Goal: Transaction & Acquisition: Book appointment/travel/reservation

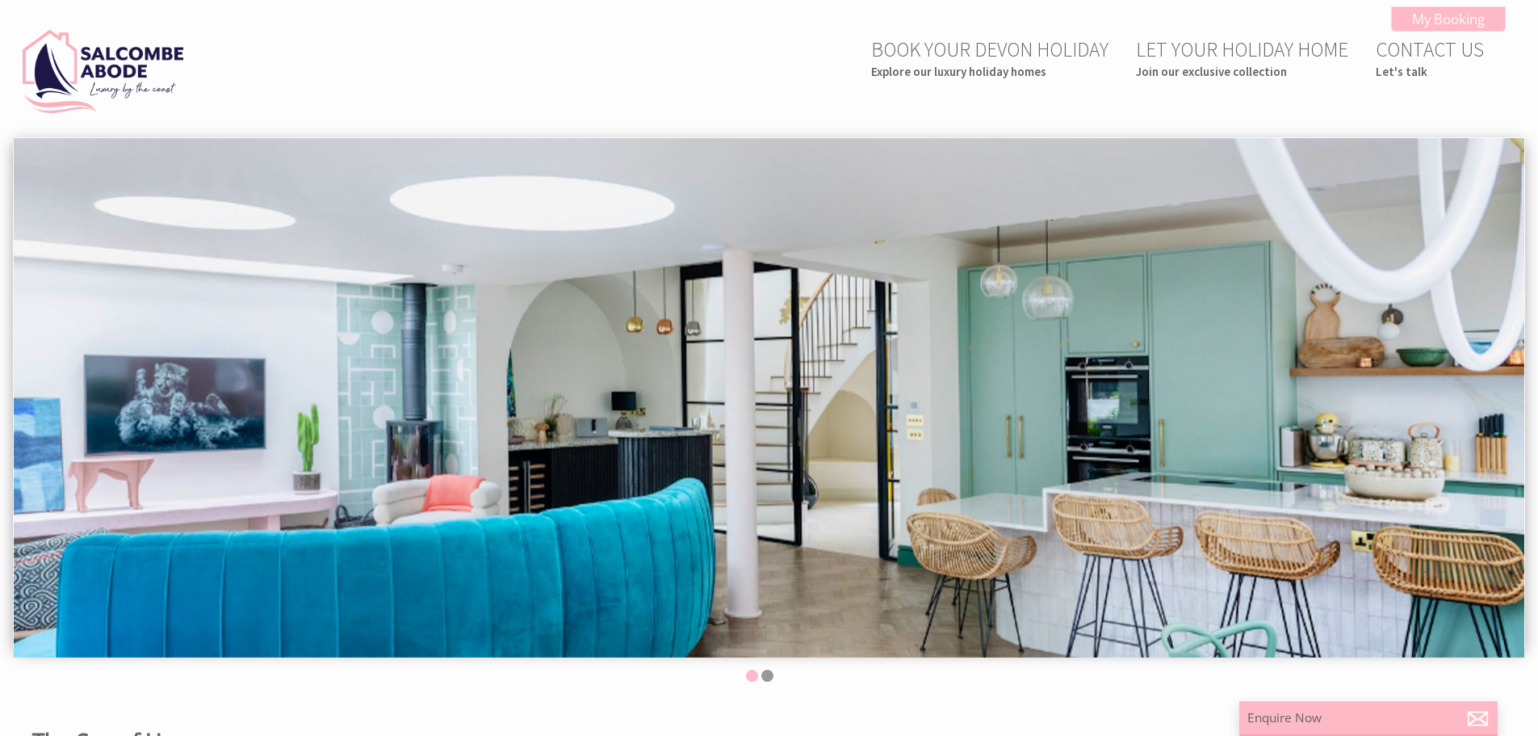
click at [1001, 388] on img at bounding box center [769, 397] width 1511 height 518
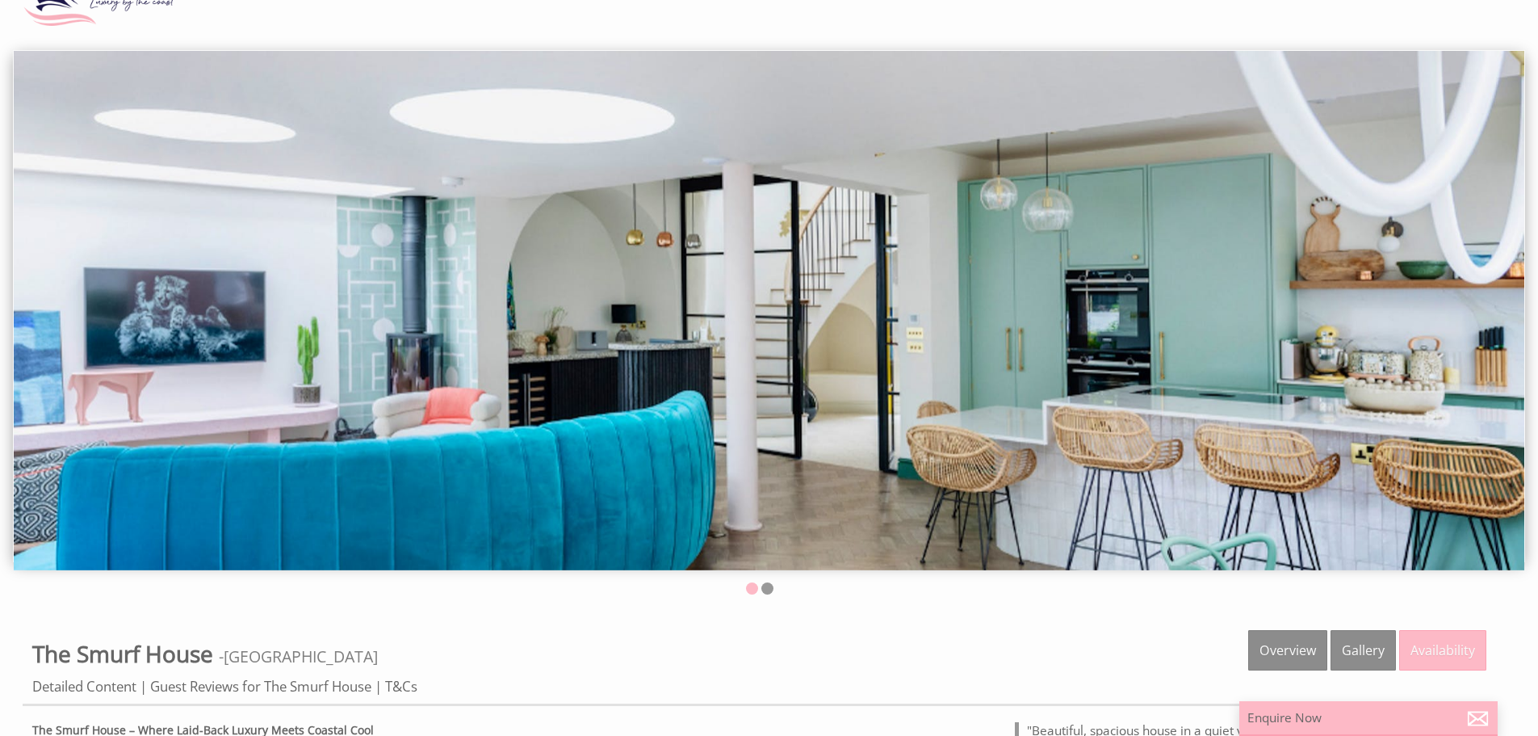
scroll to position [81, 0]
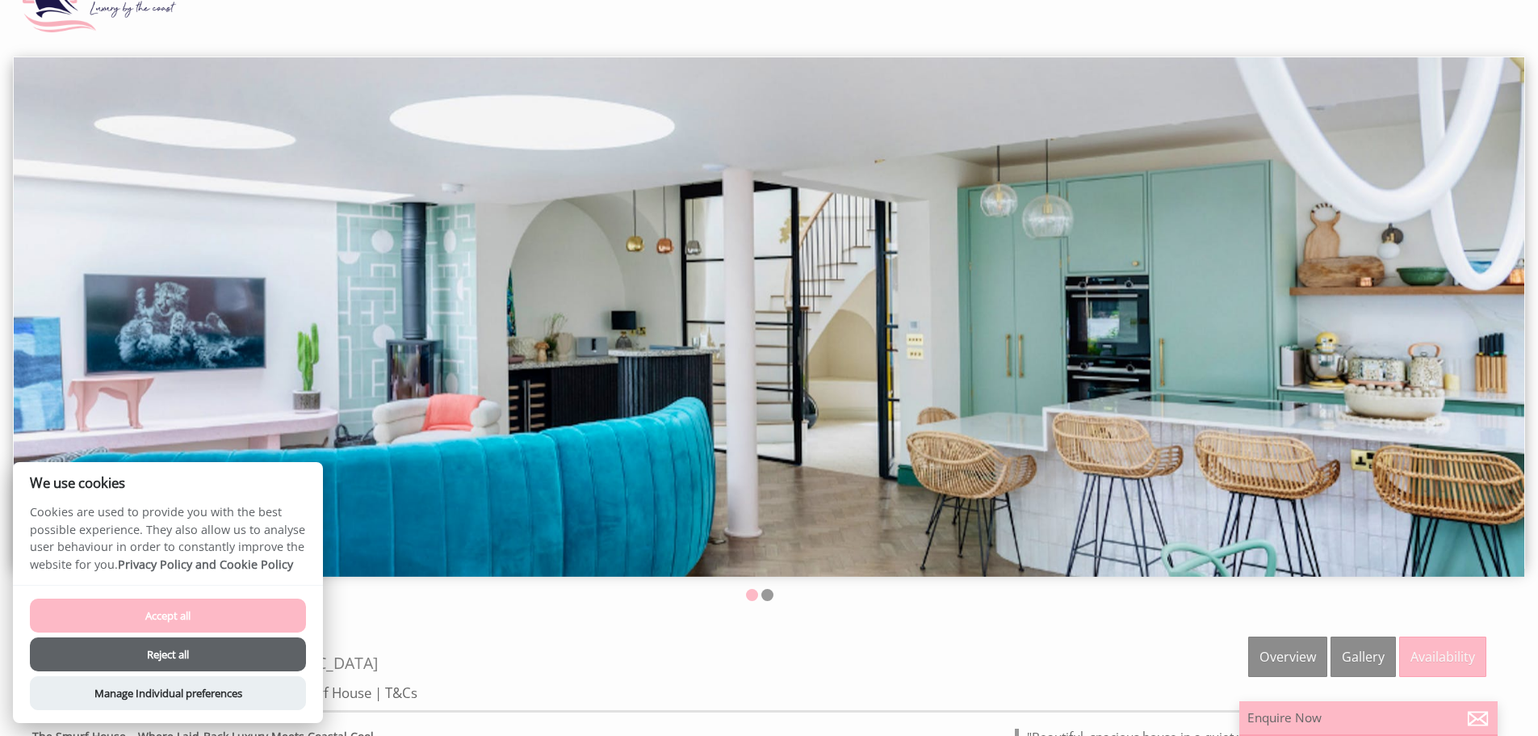
click at [164, 615] on button "Accept all" at bounding box center [168, 615] width 276 height 34
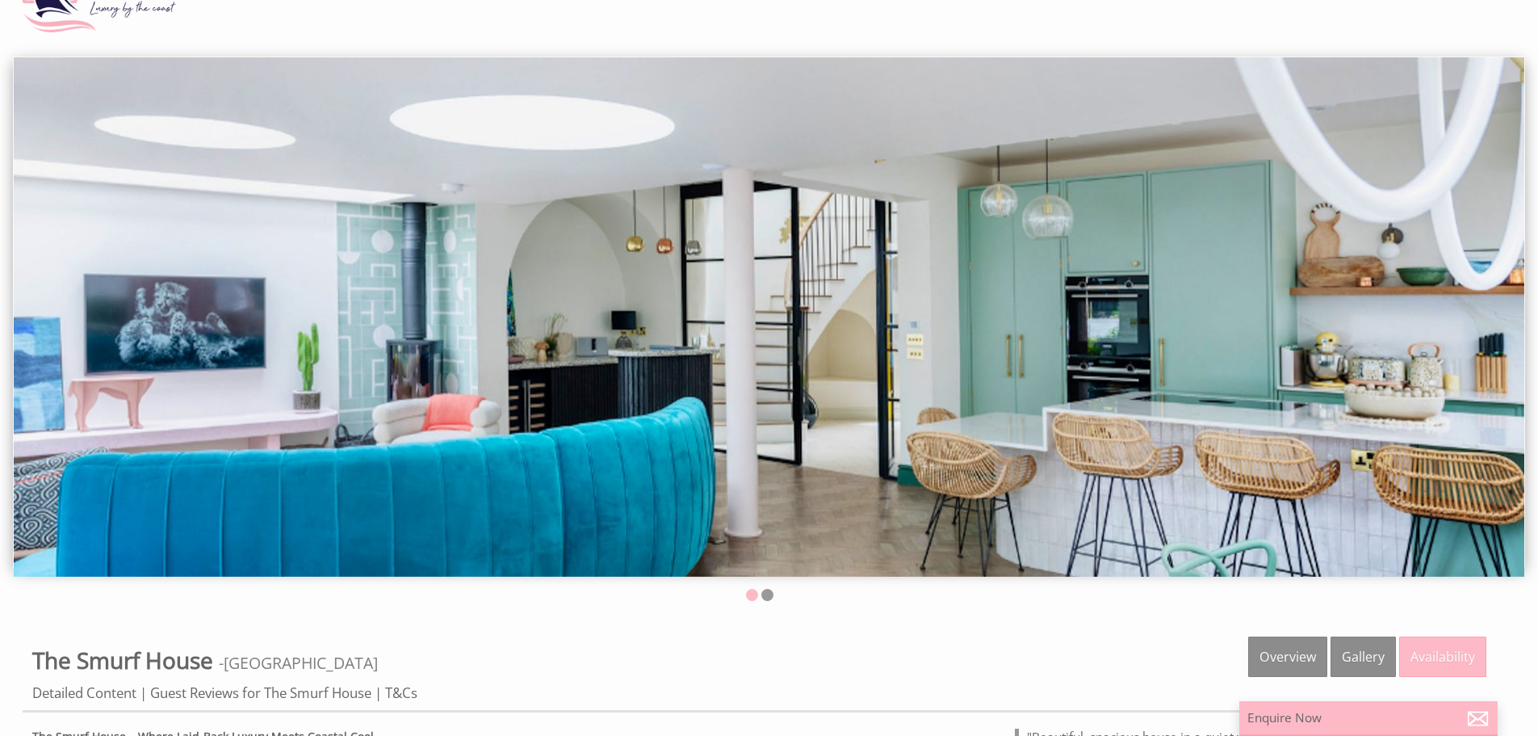
scroll to position [133, 0]
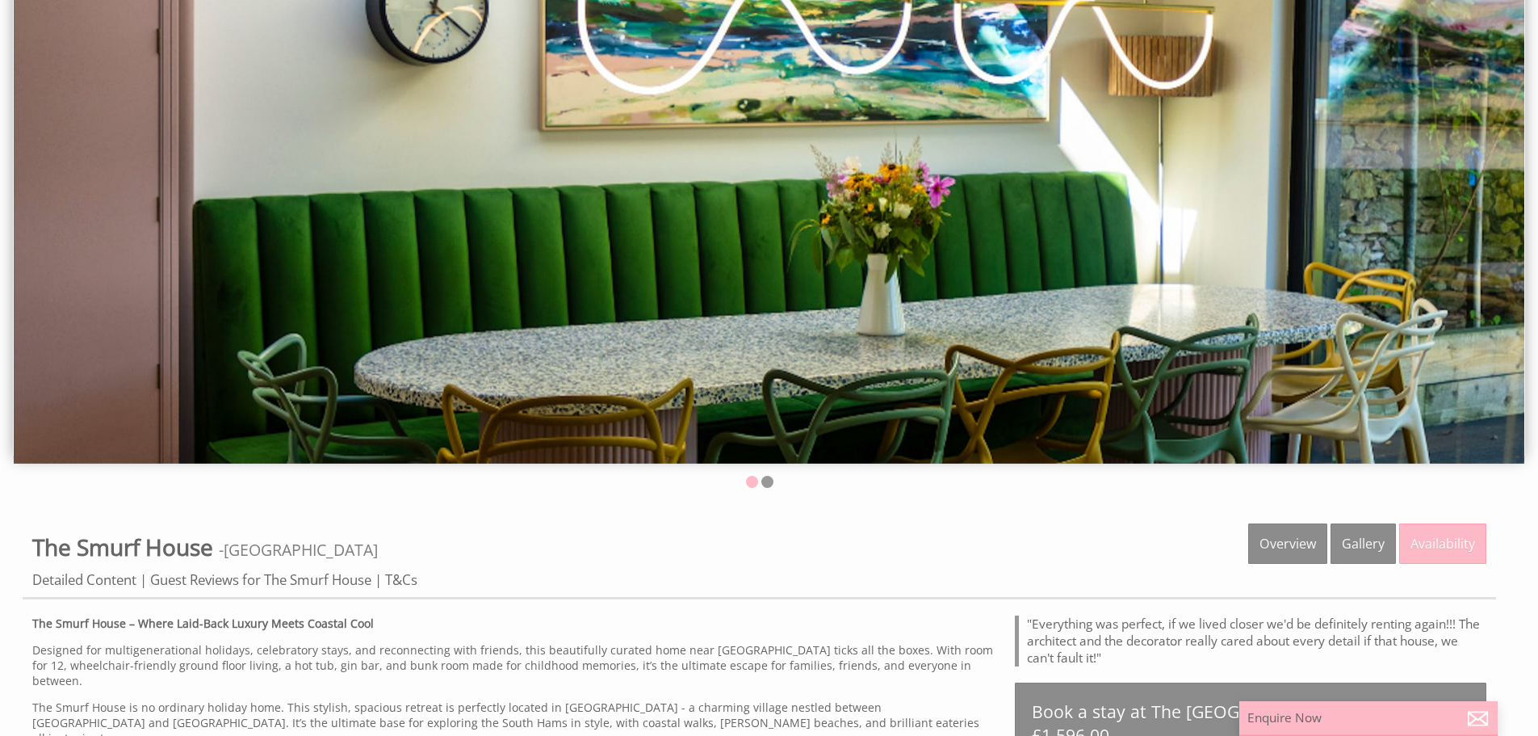
scroll to position [242, 0]
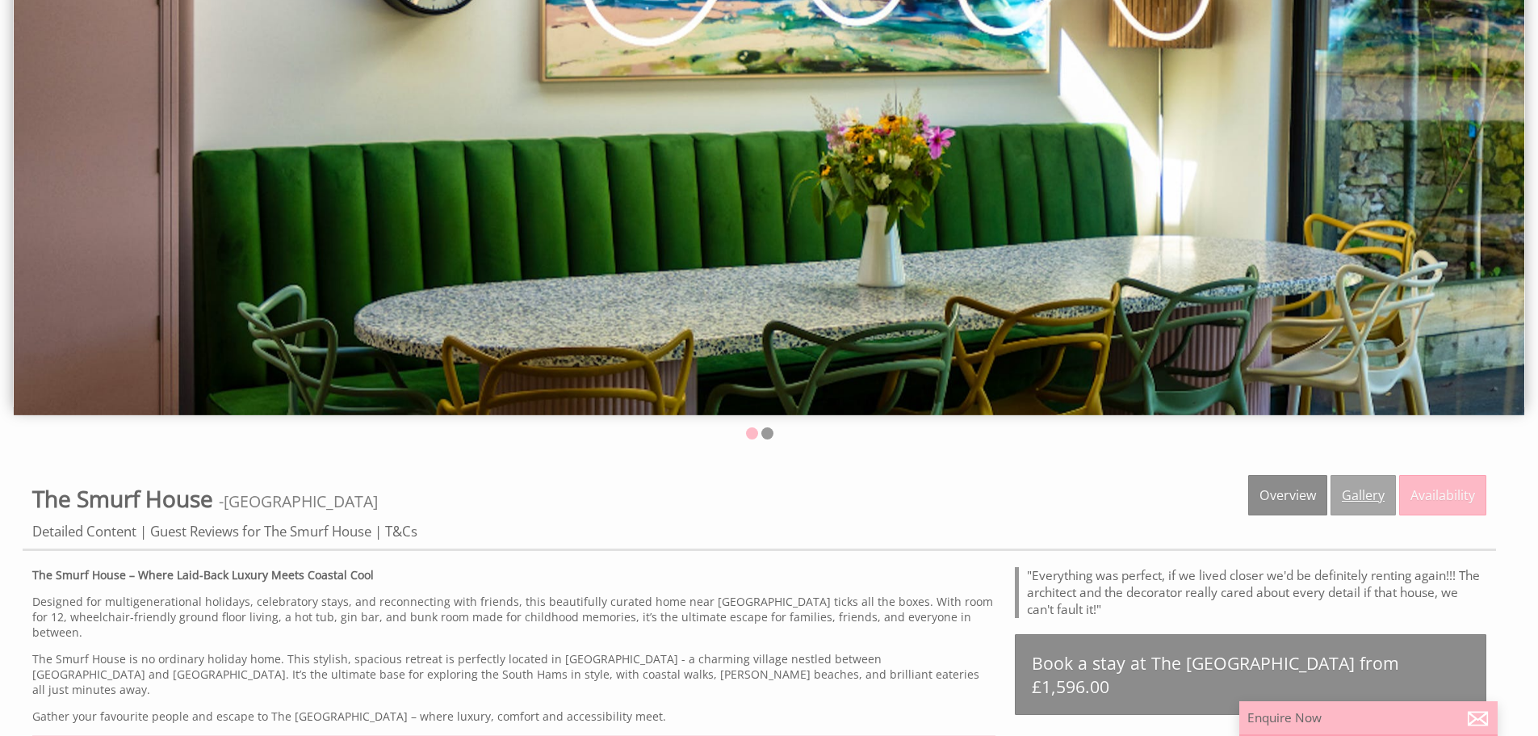
click at [1356, 485] on link "Gallery" at bounding box center [1363, 495] width 65 height 40
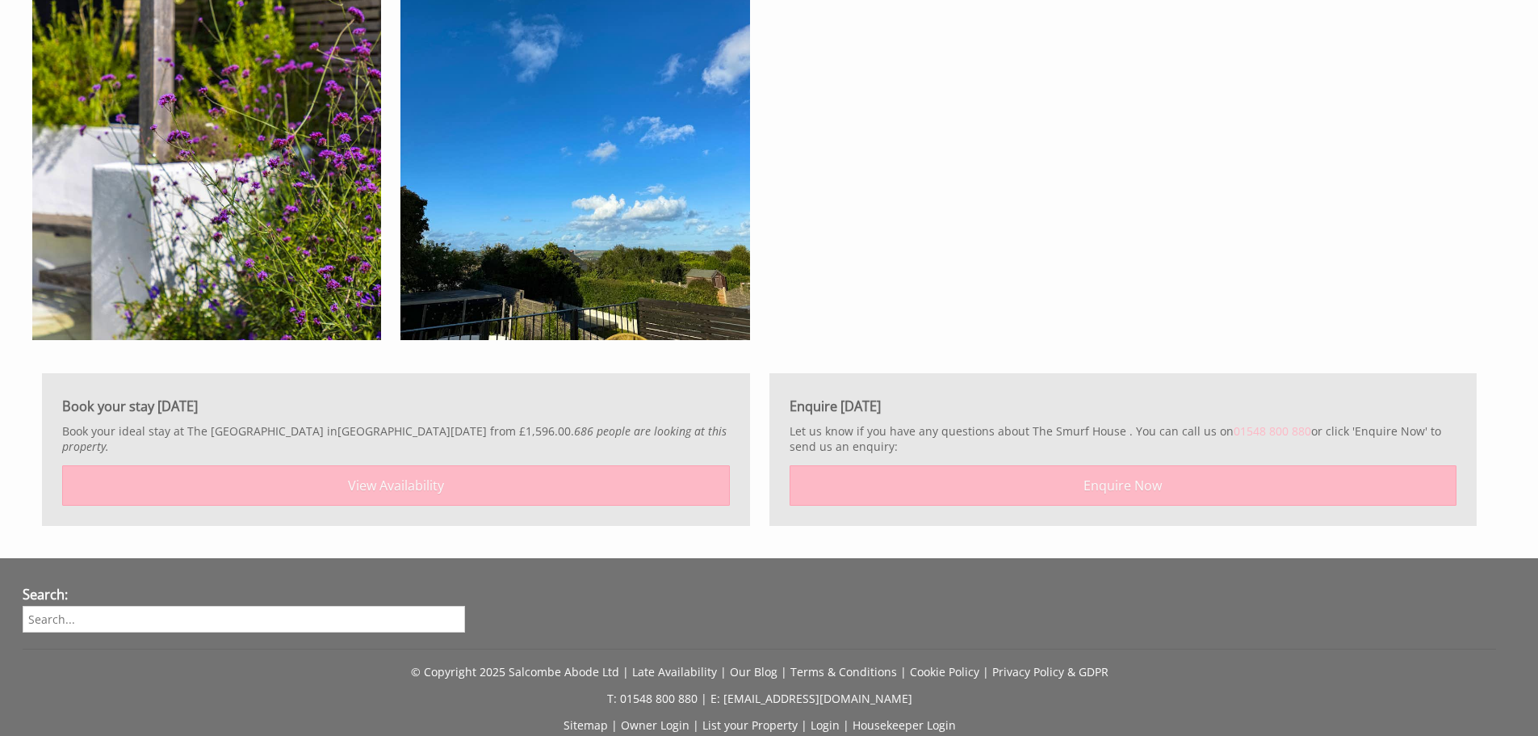
scroll to position [3715, 0]
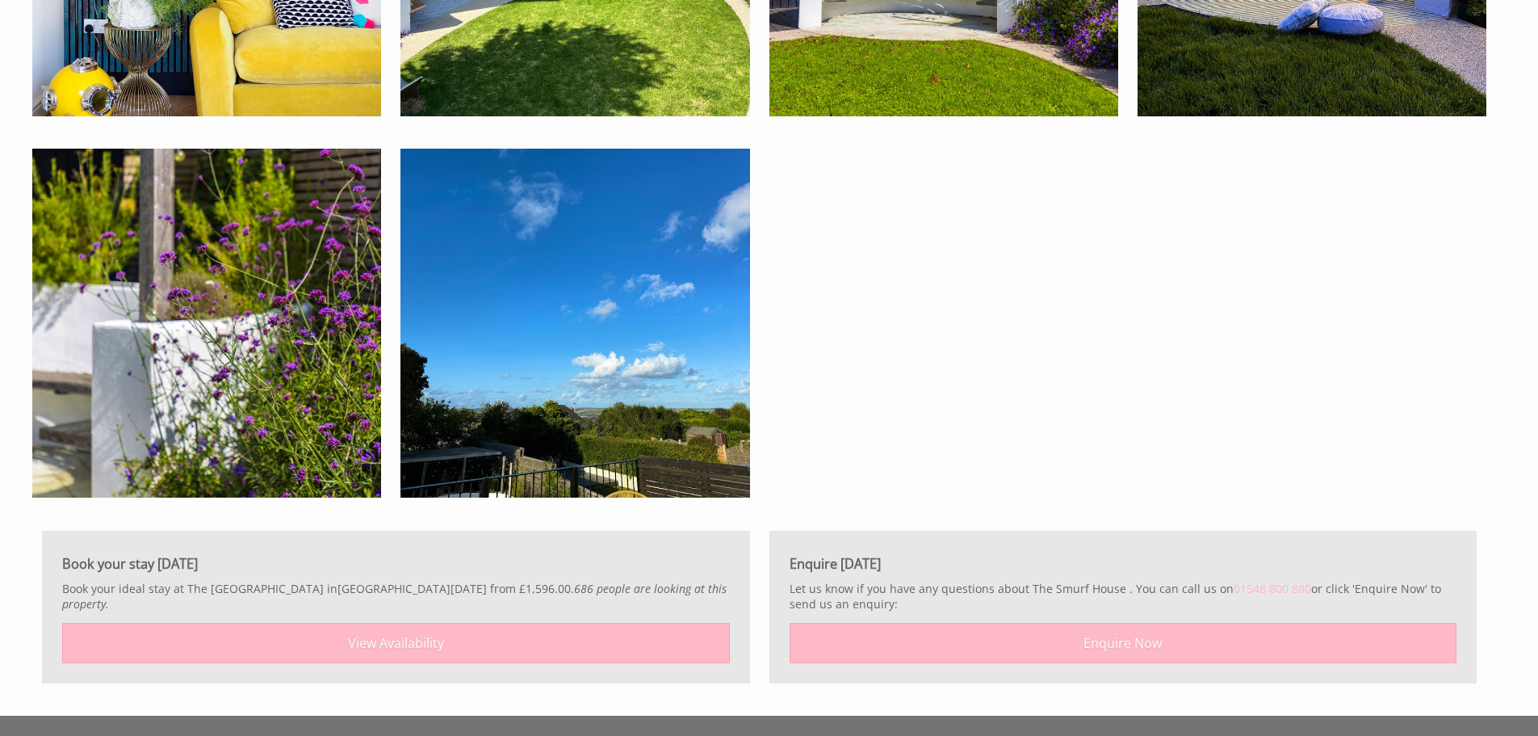
drag, startPoint x: 428, startPoint y: 590, endPoint x: 474, endPoint y: 589, distance: 46.0
click at [474, 589] on p "Book your ideal stay at The [GEOGRAPHIC_DATA] in [GEOGRAPHIC_DATA] [DATE] from …" at bounding box center [396, 596] width 668 height 31
click at [517, 581] on icon "686 people are looking at this property." at bounding box center [394, 596] width 665 height 31
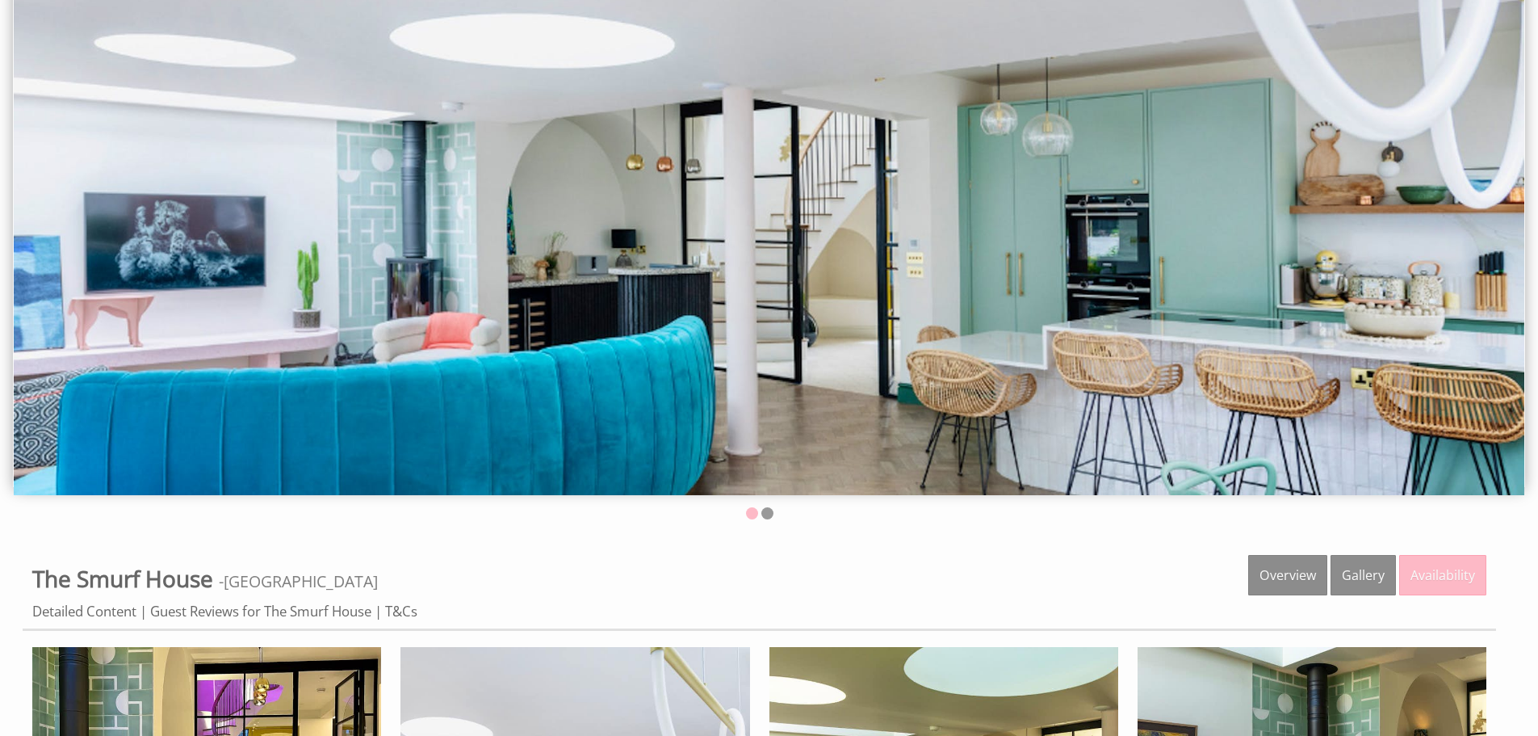
scroll to position [0, 0]
